Goal: Task Accomplishment & Management: Use online tool/utility

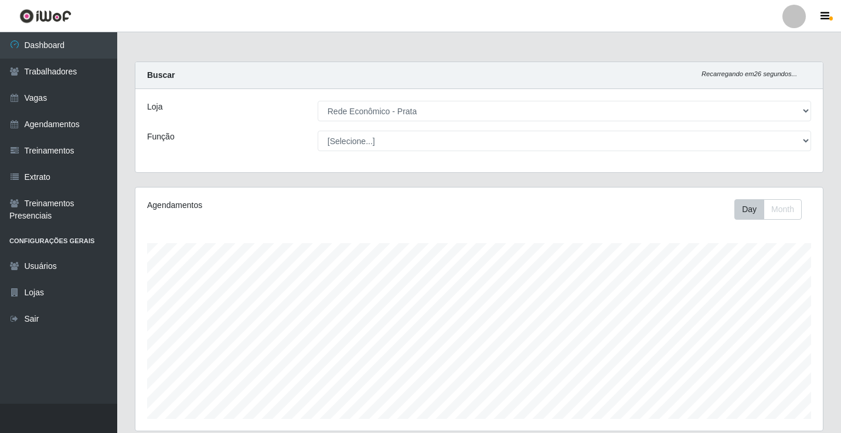
select select "192"
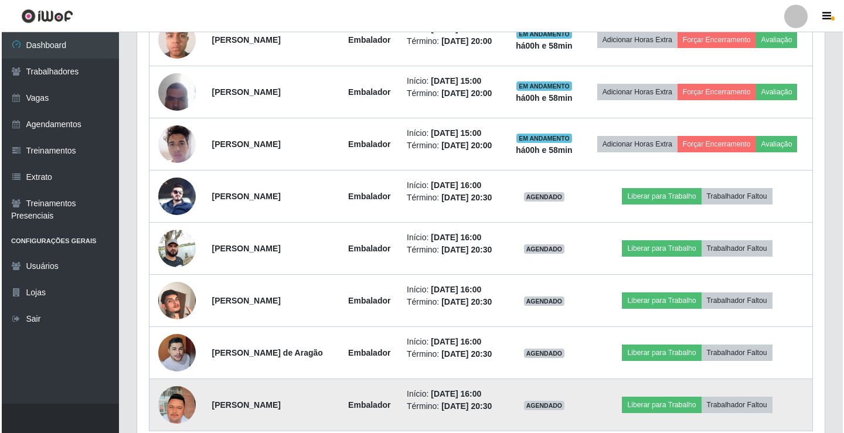
scroll to position [781, 0]
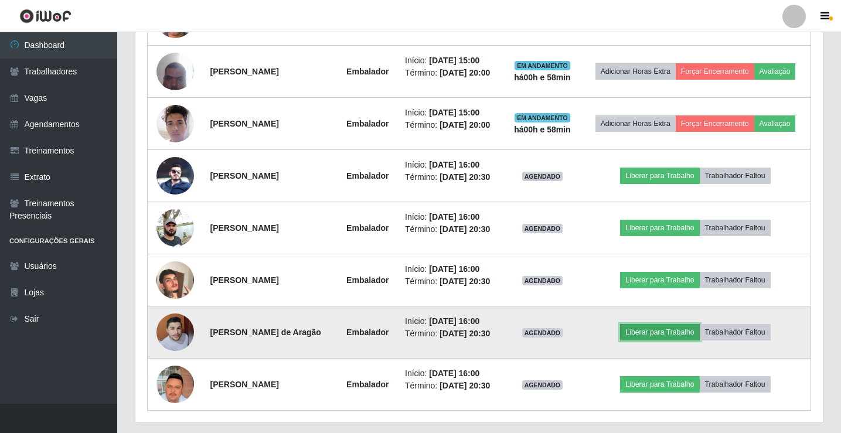
click at [652, 333] on button "Liberar para Trabalho" at bounding box center [659, 332] width 79 height 16
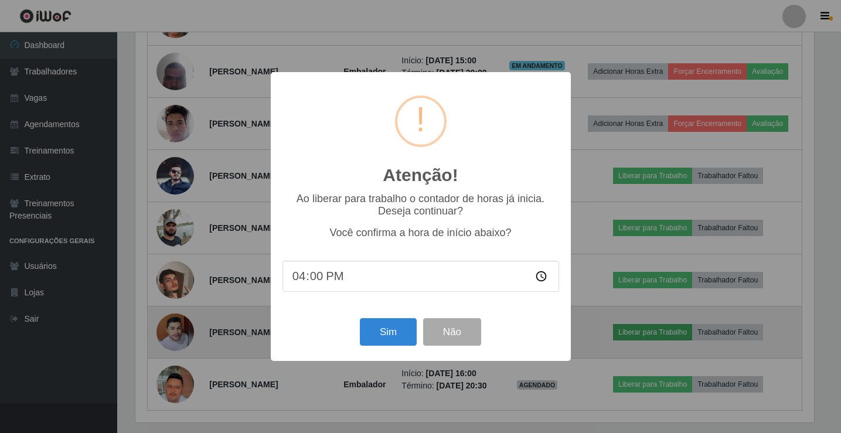
scroll to position [243, 681]
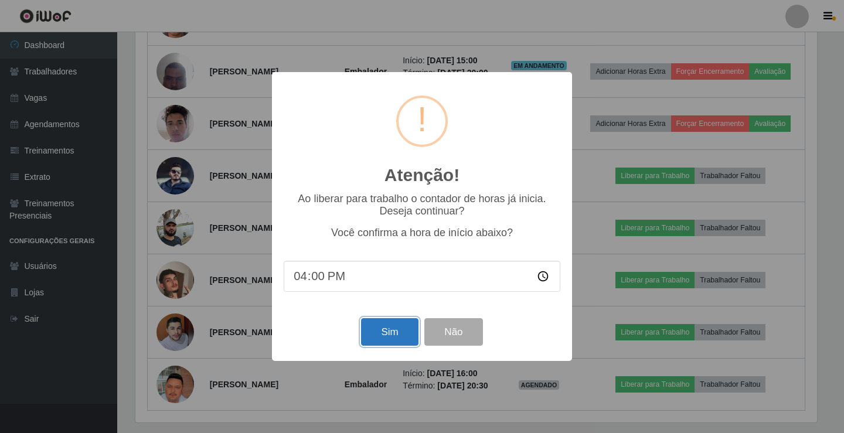
click at [376, 326] on button "Sim" at bounding box center [389, 332] width 57 height 28
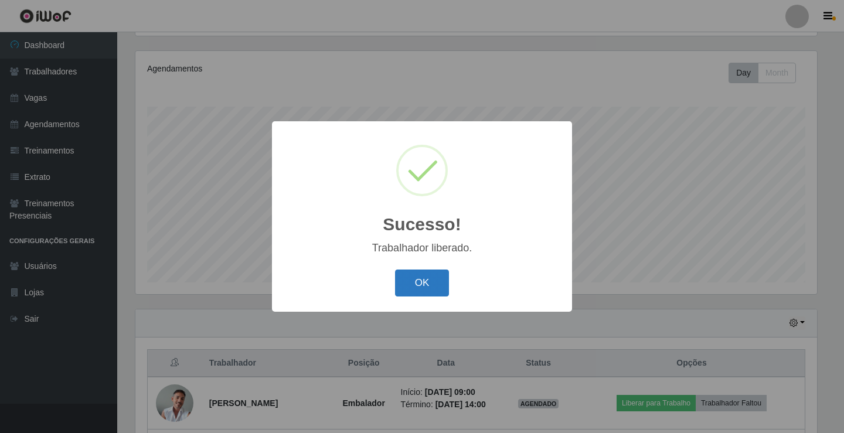
click at [409, 287] on button "OK" at bounding box center [422, 283] width 54 height 28
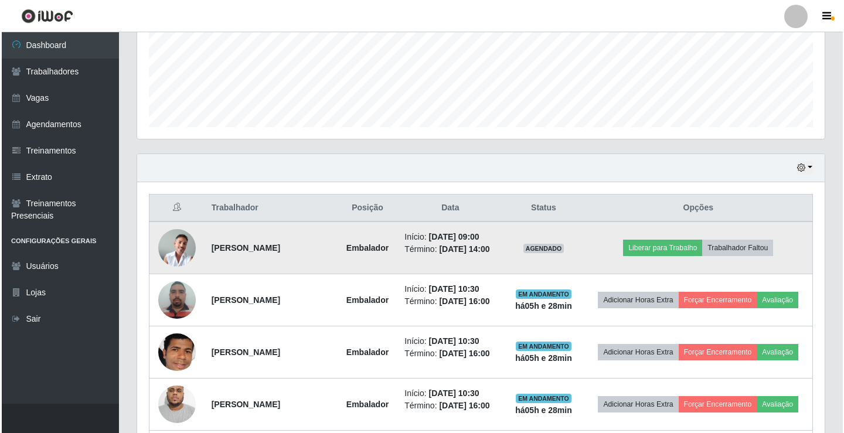
scroll to position [312, 0]
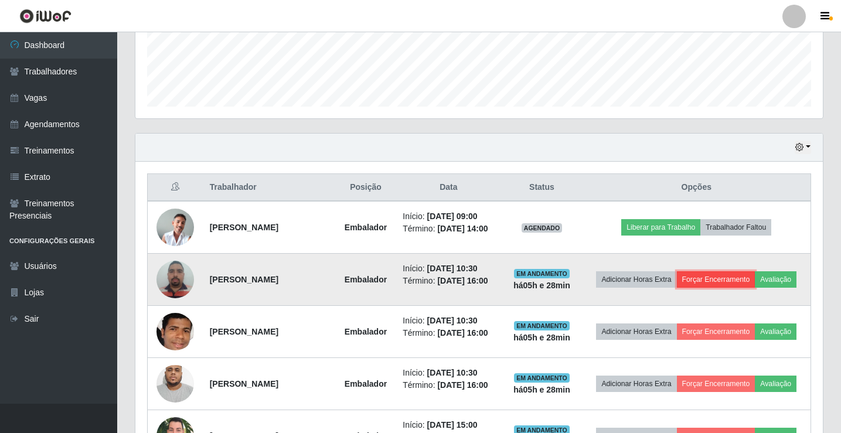
click at [702, 280] on button "Forçar Encerramento" at bounding box center [716, 279] width 79 height 16
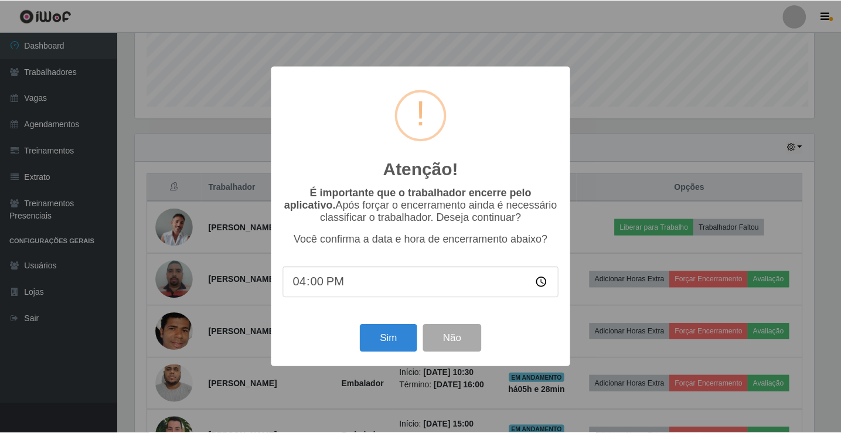
scroll to position [243, 681]
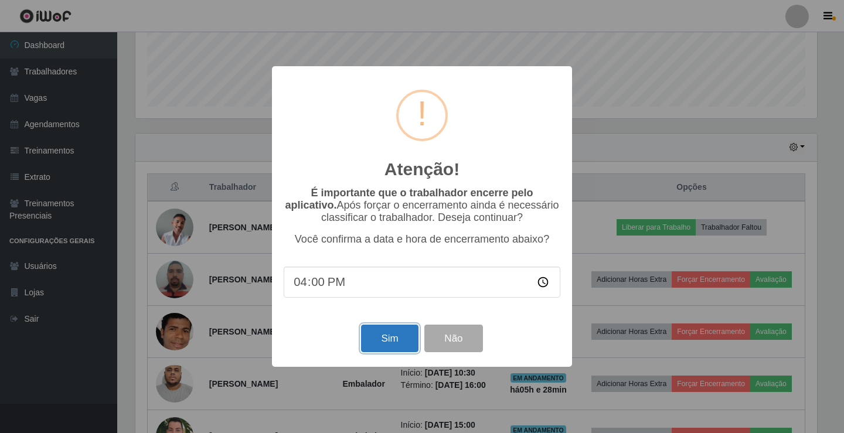
click at [405, 342] on button "Sim" at bounding box center [389, 339] width 57 height 28
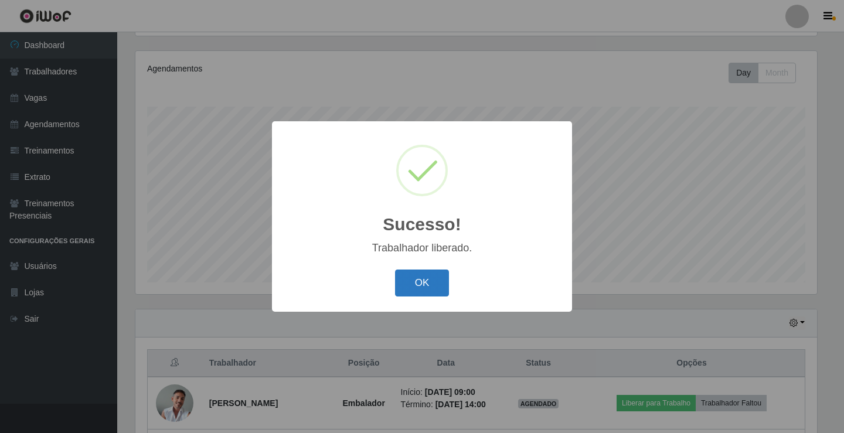
click at [424, 291] on button "OK" at bounding box center [422, 283] width 54 height 28
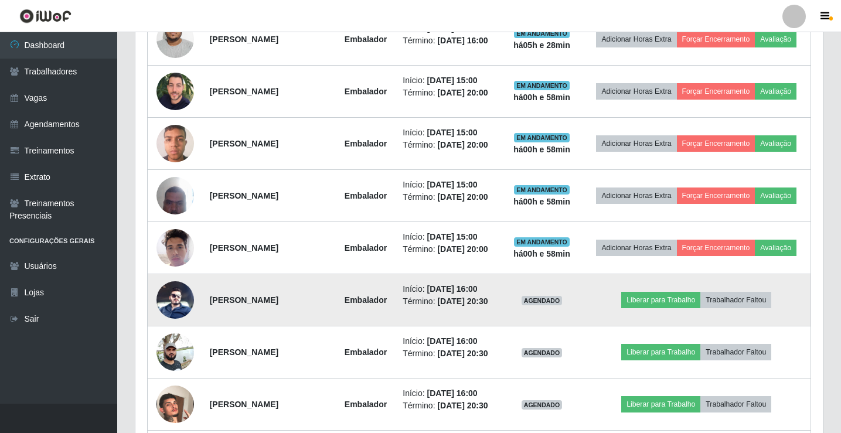
scroll to position [605, 0]
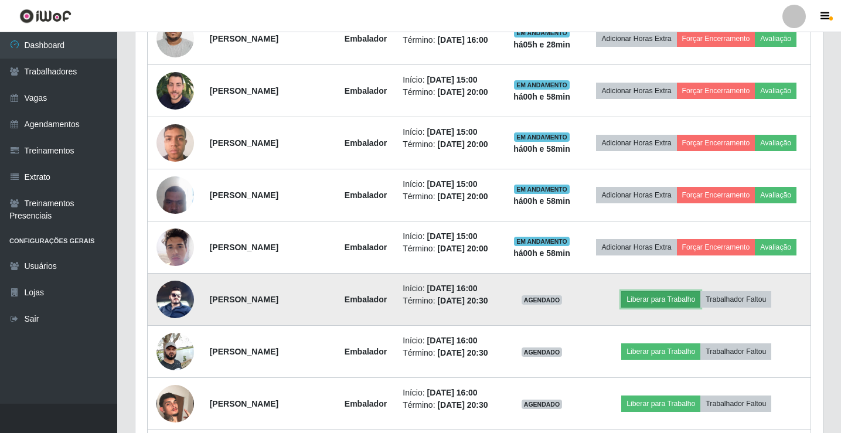
click at [650, 298] on button "Liberar para Trabalho" at bounding box center [660, 299] width 79 height 16
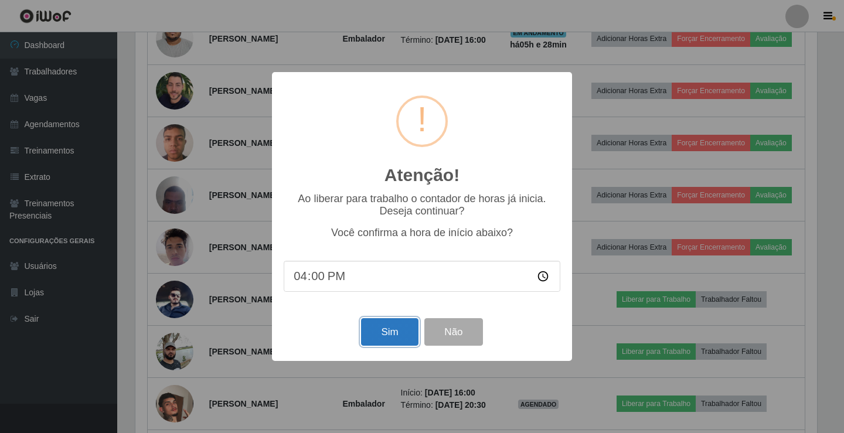
click at [398, 325] on button "Sim" at bounding box center [389, 332] width 57 height 28
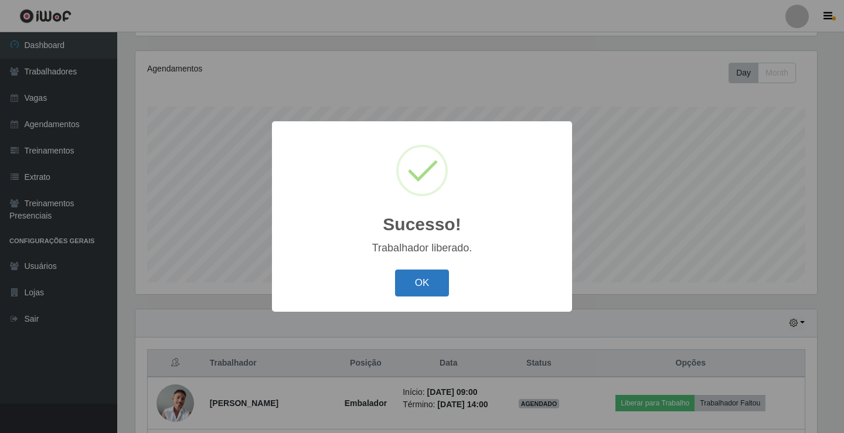
click at [429, 277] on button "OK" at bounding box center [422, 283] width 54 height 28
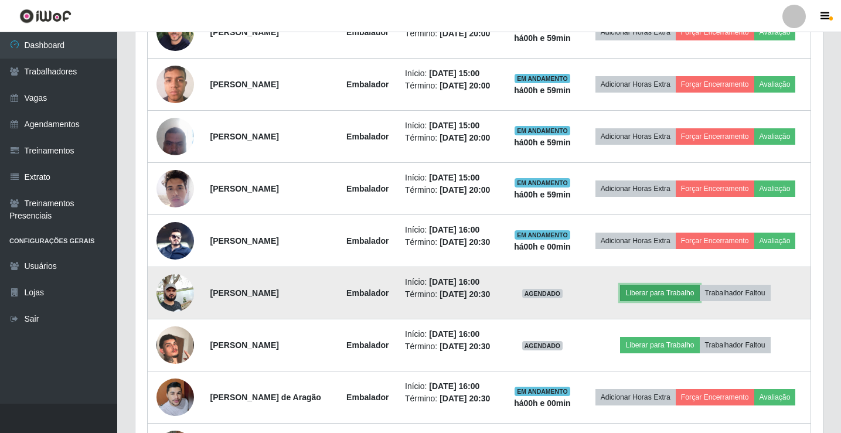
click at [642, 289] on button "Liberar para Trabalho" at bounding box center [659, 293] width 79 height 16
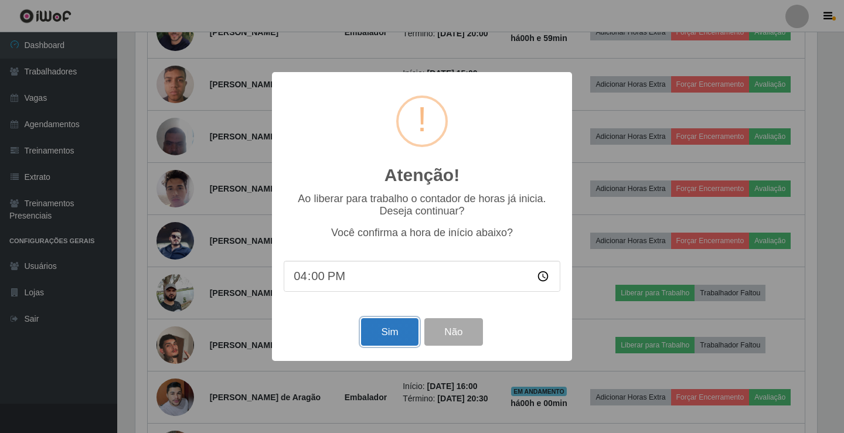
click at [401, 343] on button "Sim" at bounding box center [389, 332] width 57 height 28
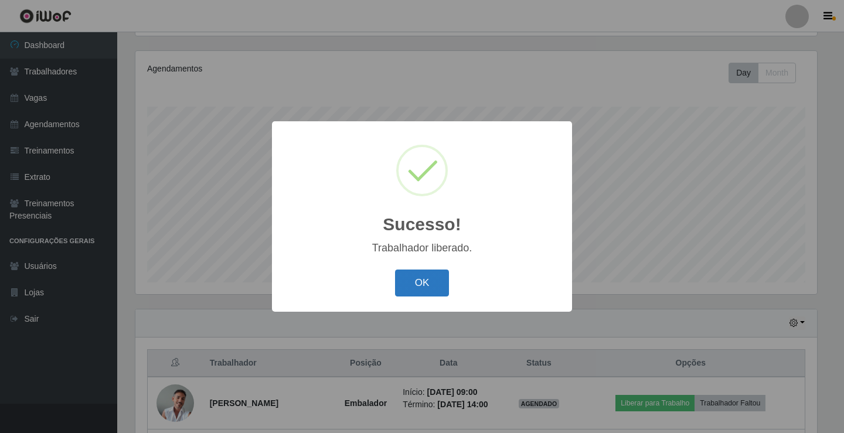
click at [441, 291] on button "OK" at bounding box center [422, 283] width 54 height 28
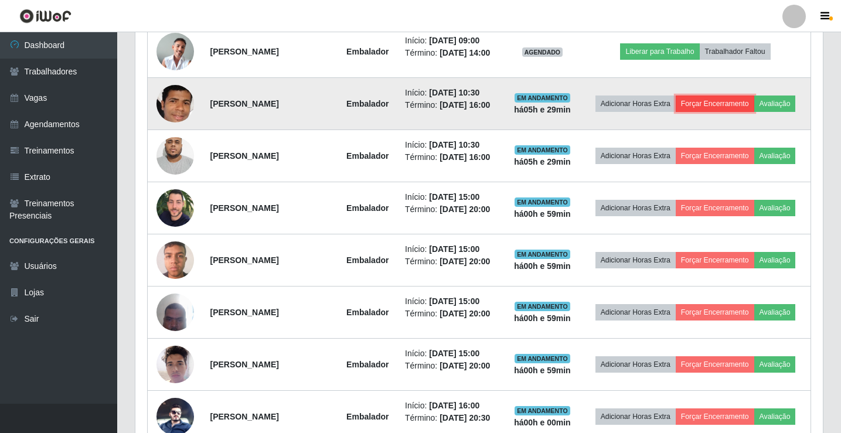
click at [721, 105] on button "Forçar Encerramento" at bounding box center [714, 103] width 79 height 16
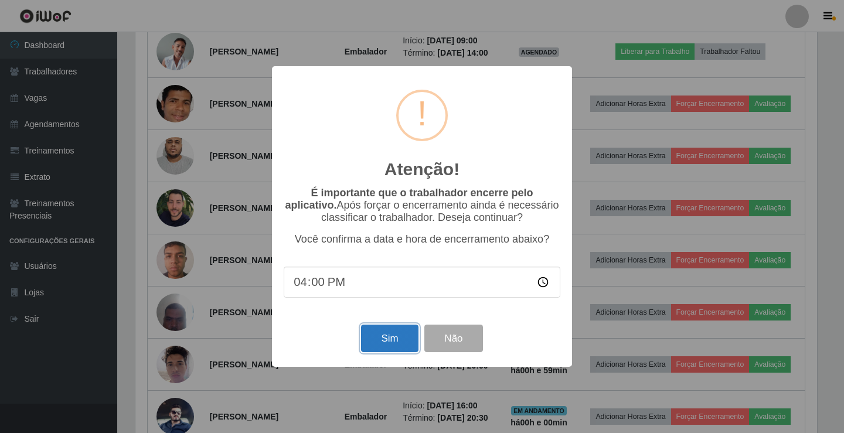
click at [390, 350] on button "Sim" at bounding box center [389, 339] width 57 height 28
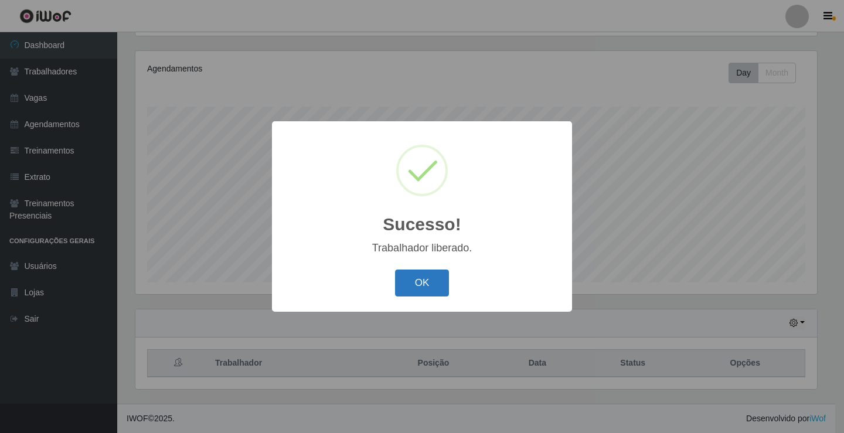
click at [438, 281] on button "OK" at bounding box center [422, 283] width 54 height 28
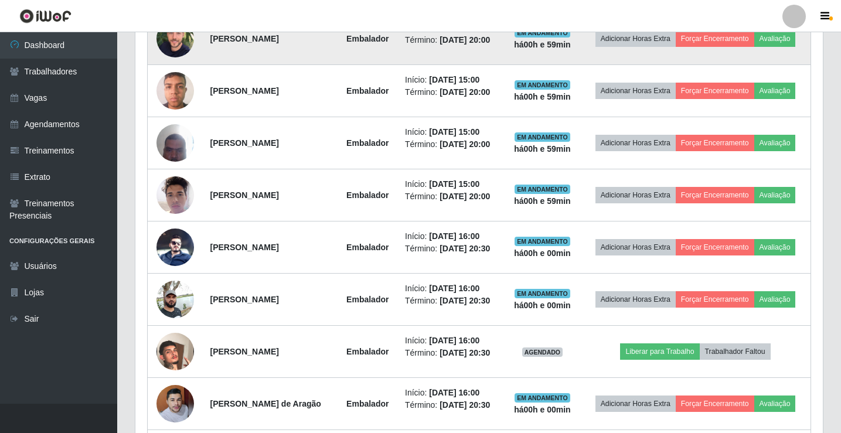
scroll to position [710, 0]
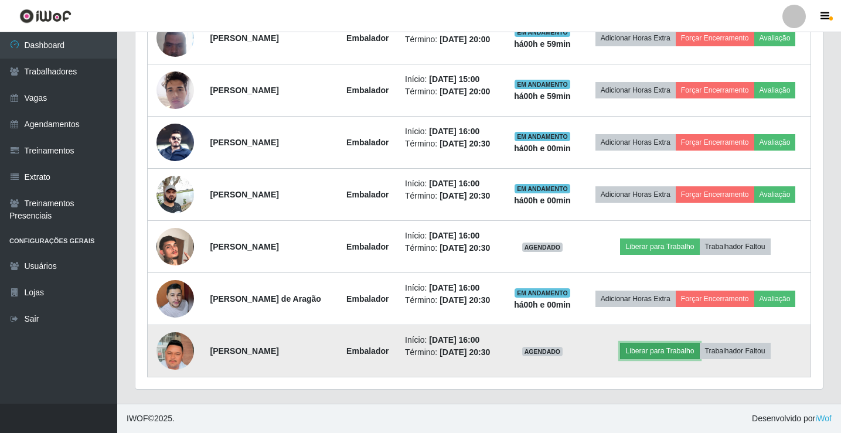
click at [667, 351] on button "Liberar para Trabalho" at bounding box center [659, 351] width 79 height 16
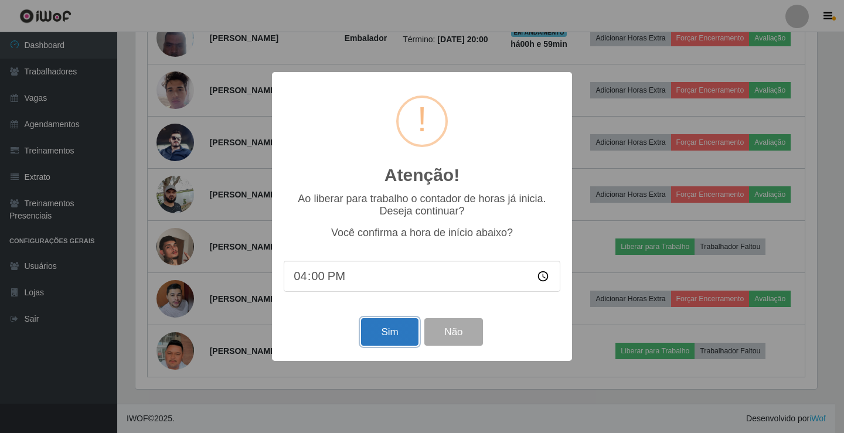
click at [382, 337] on button "Sim" at bounding box center [389, 332] width 57 height 28
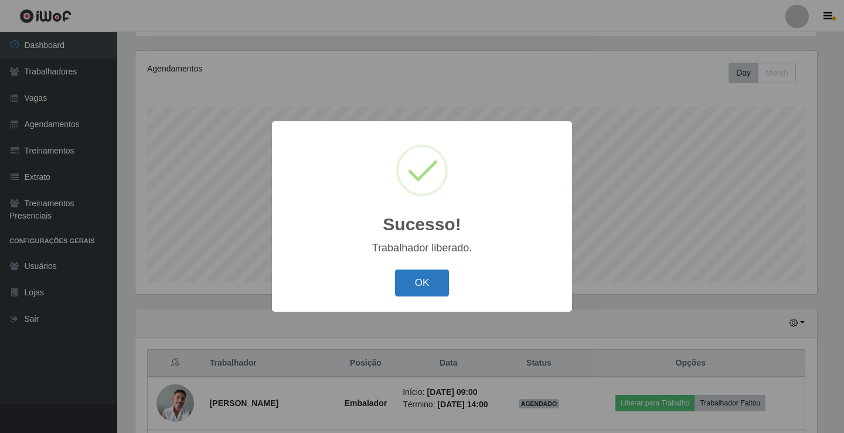
click at [421, 273] on button "OK" at bounding box center [422, 283] width 54 height 28
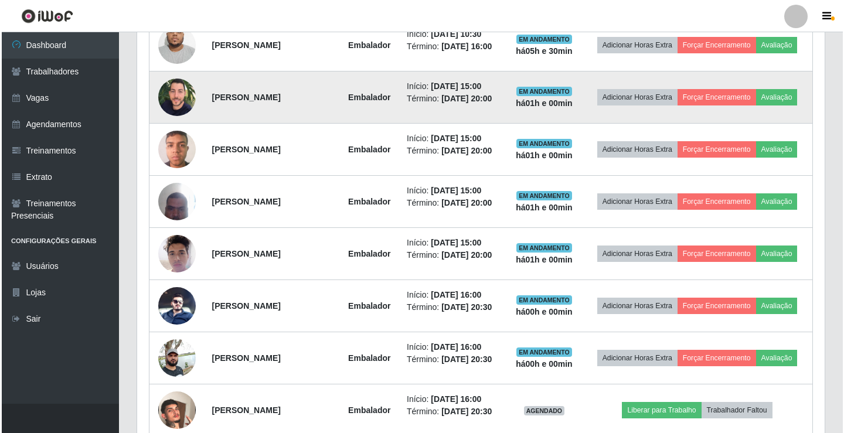
scroll to position [605, 0]
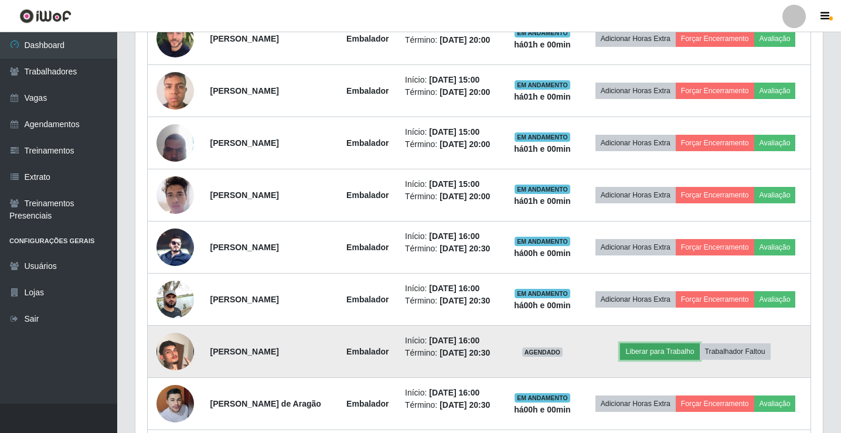
click at [671, 353] on button "Liberar para Trabalho" at bounding box center [659, 351] width 79 height 16
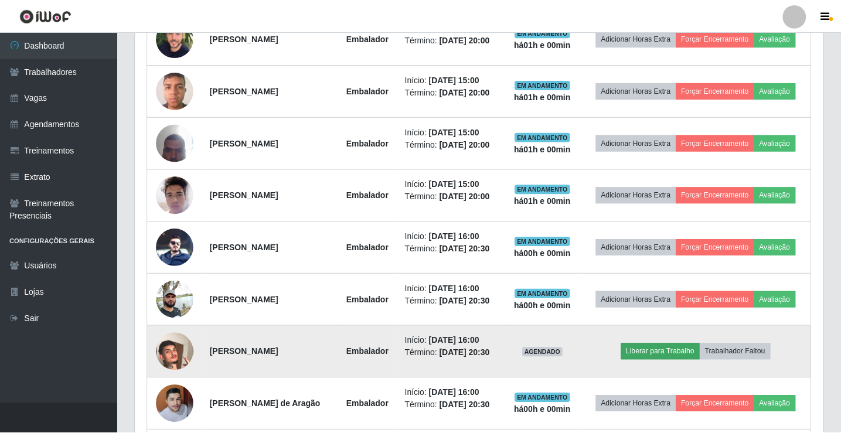
scroll to position [243, 681]
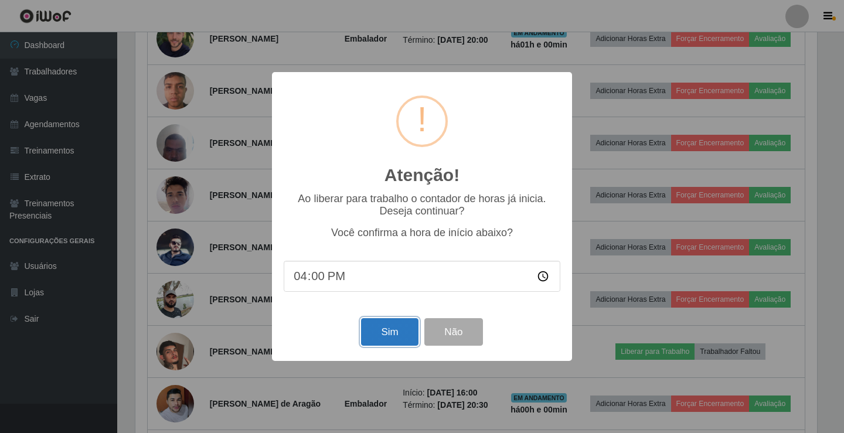
click at [366, 332] on button "Sim" at bounding box center [389, 332] width 57 height 28
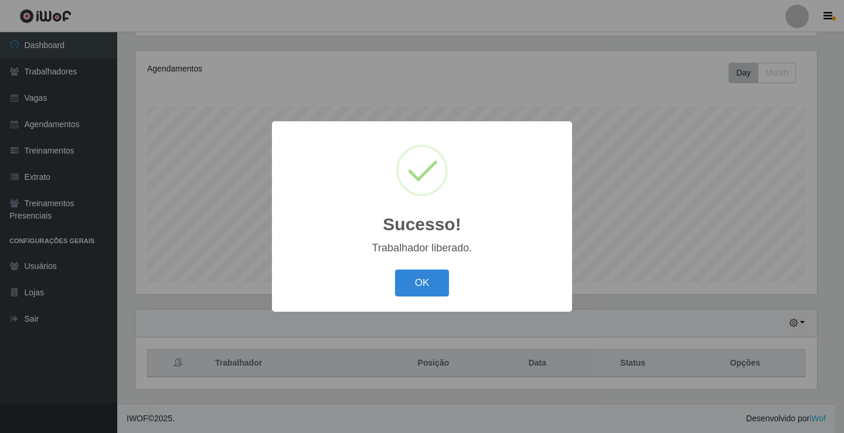
click at [435, 269] on div "OK Cancel" at bounding box center [422, 282] width 277 height 33
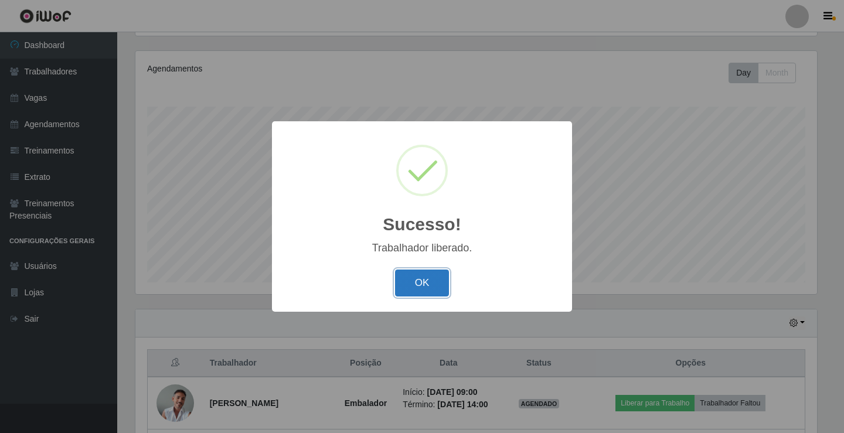
click at [434, 274] on button "OK" at bounding box center [422, 283] width 54 height 28
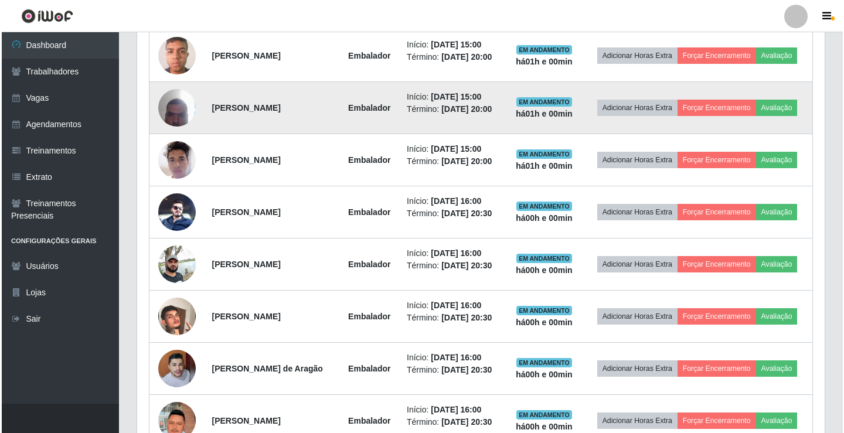
scroll to position [534, 0]
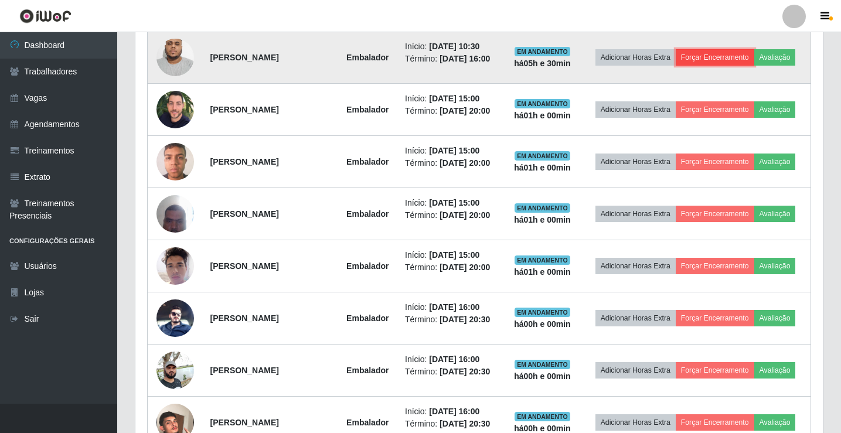
click at [709, 53] on button "Forçar Encerramento" at bounding box center [714, 57] width 79 height 16
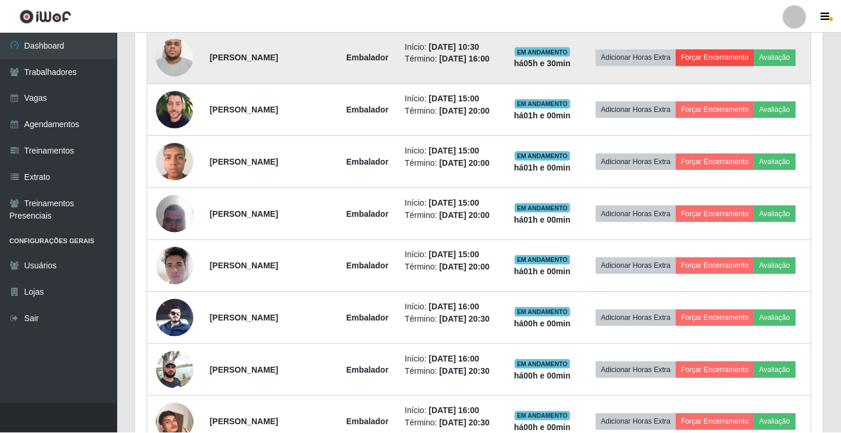
scroll to position [243, 681]
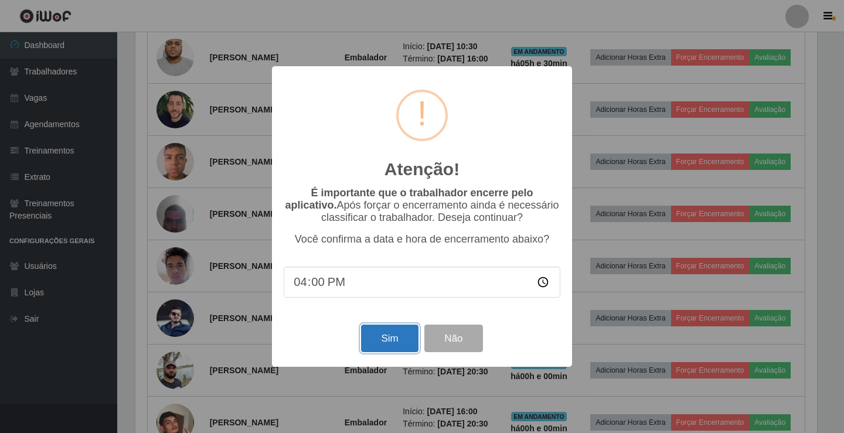
click at [372, 339] on button "Sim" at bounding box center [389, 339] width 57 height 28
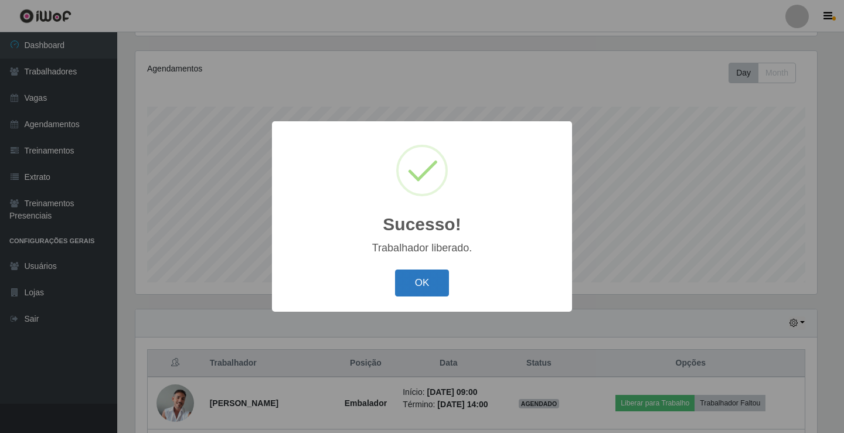
click at [425, 285] on button "OK" at bounding box center [422, 283] width 54 height 28
